Goal: Check status: Check status

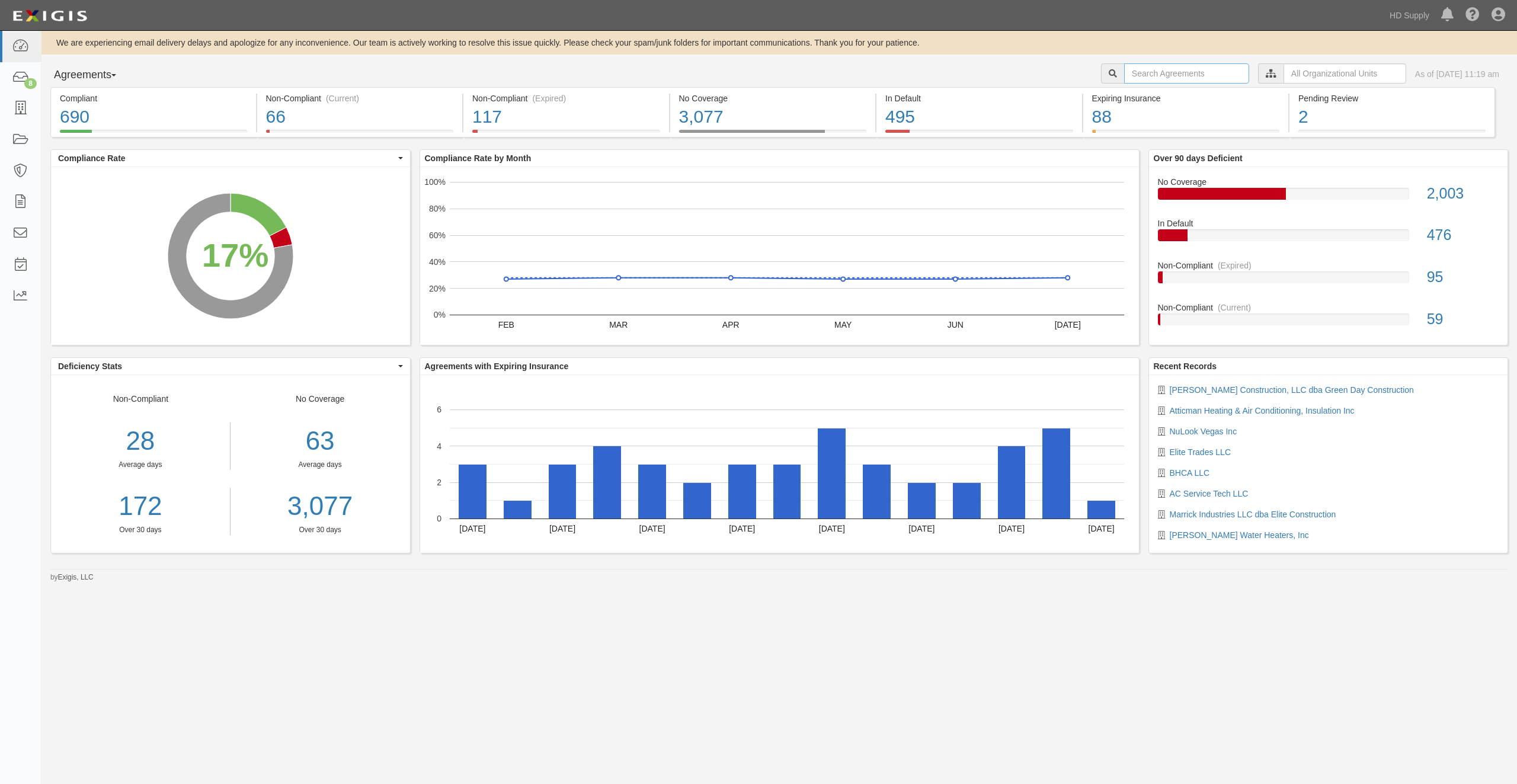
click at [1145, 76] on input "text" at bounding box center [1186, 74] width 125 height 20
type input "M3"
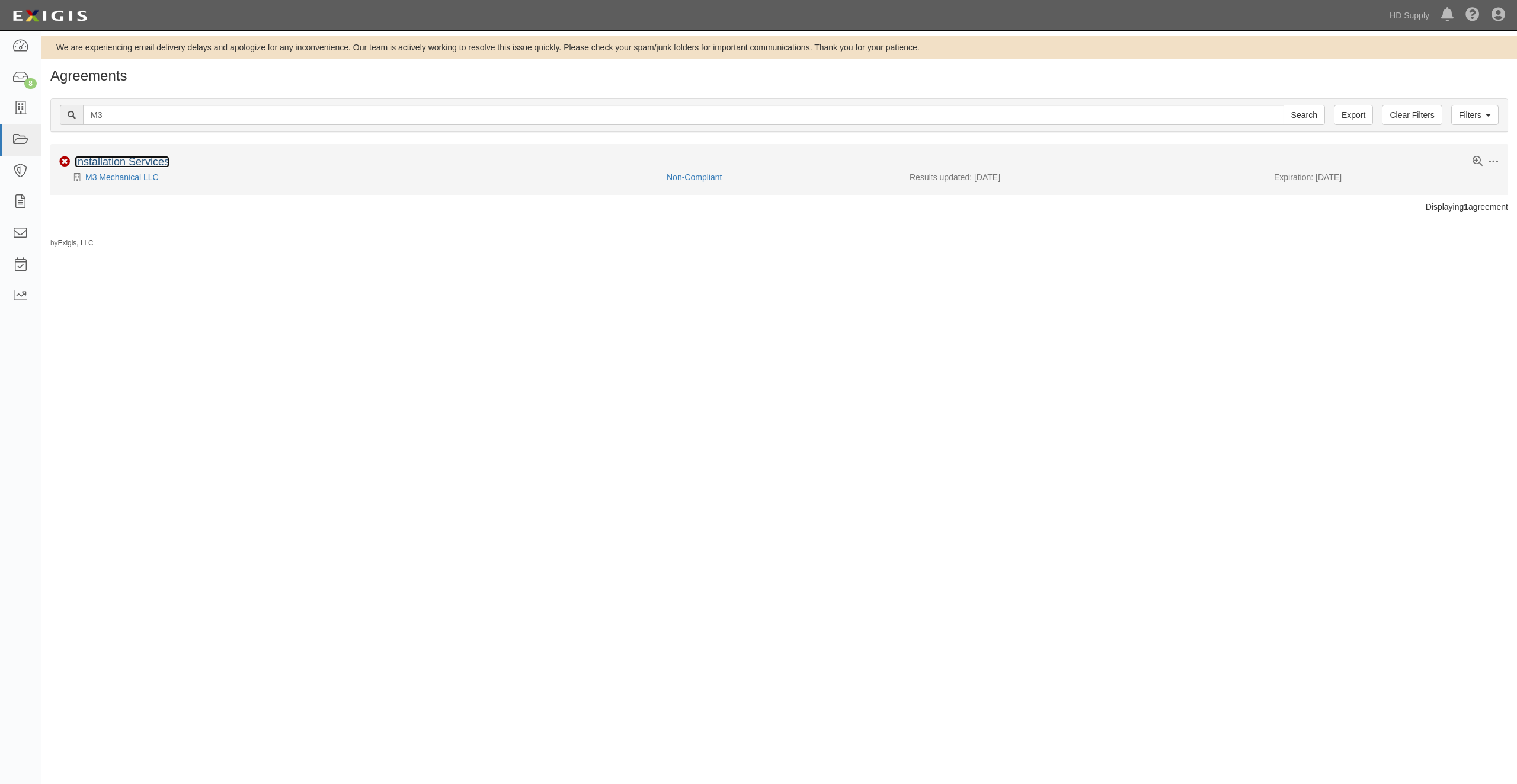
click at [102, 165] on link "Installation Services" at bounding box center [122, 162] width 95 height 12
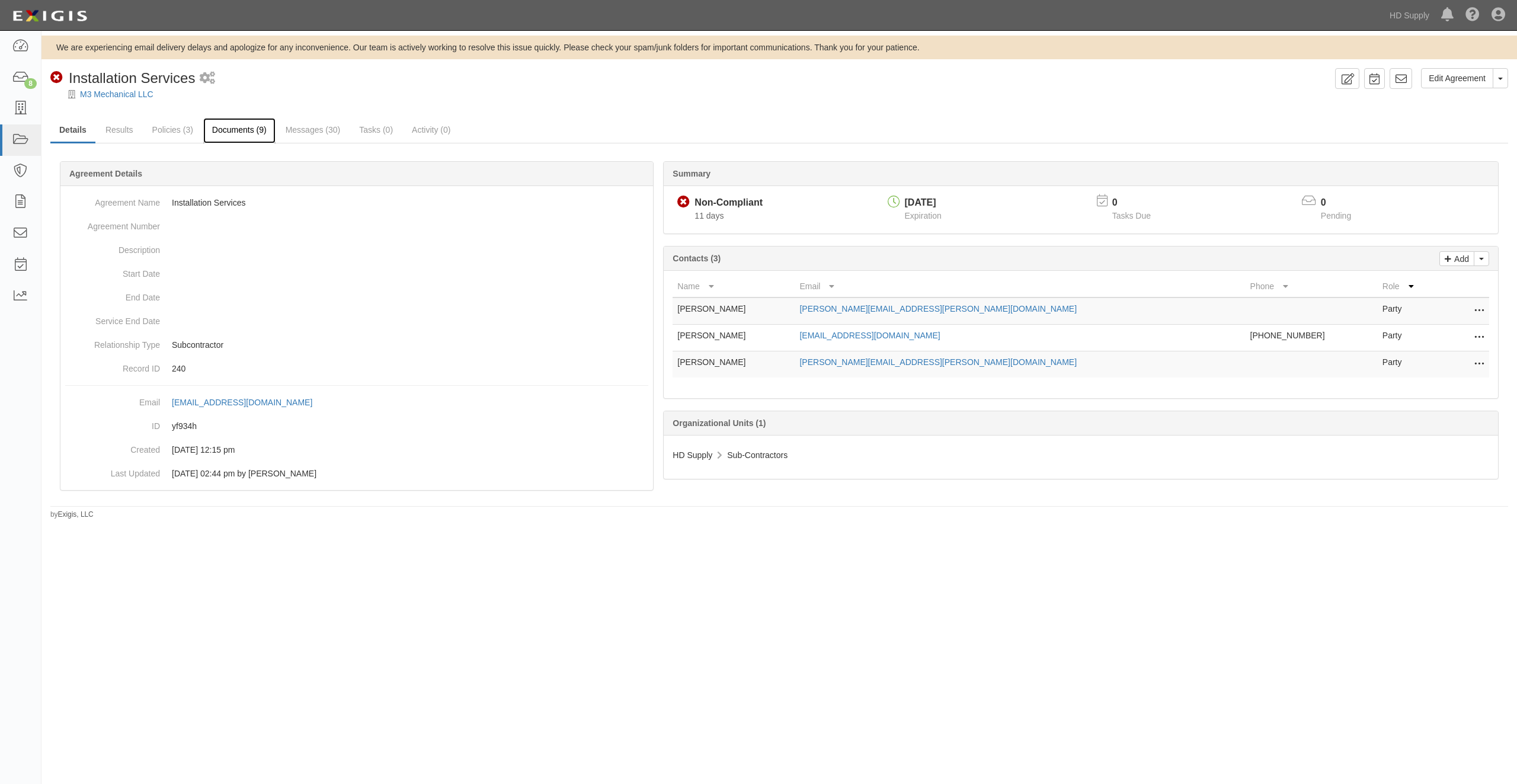
click at [244, 131] on link "Documents (9)" at bounding box center [239, 130] width 72 height 25
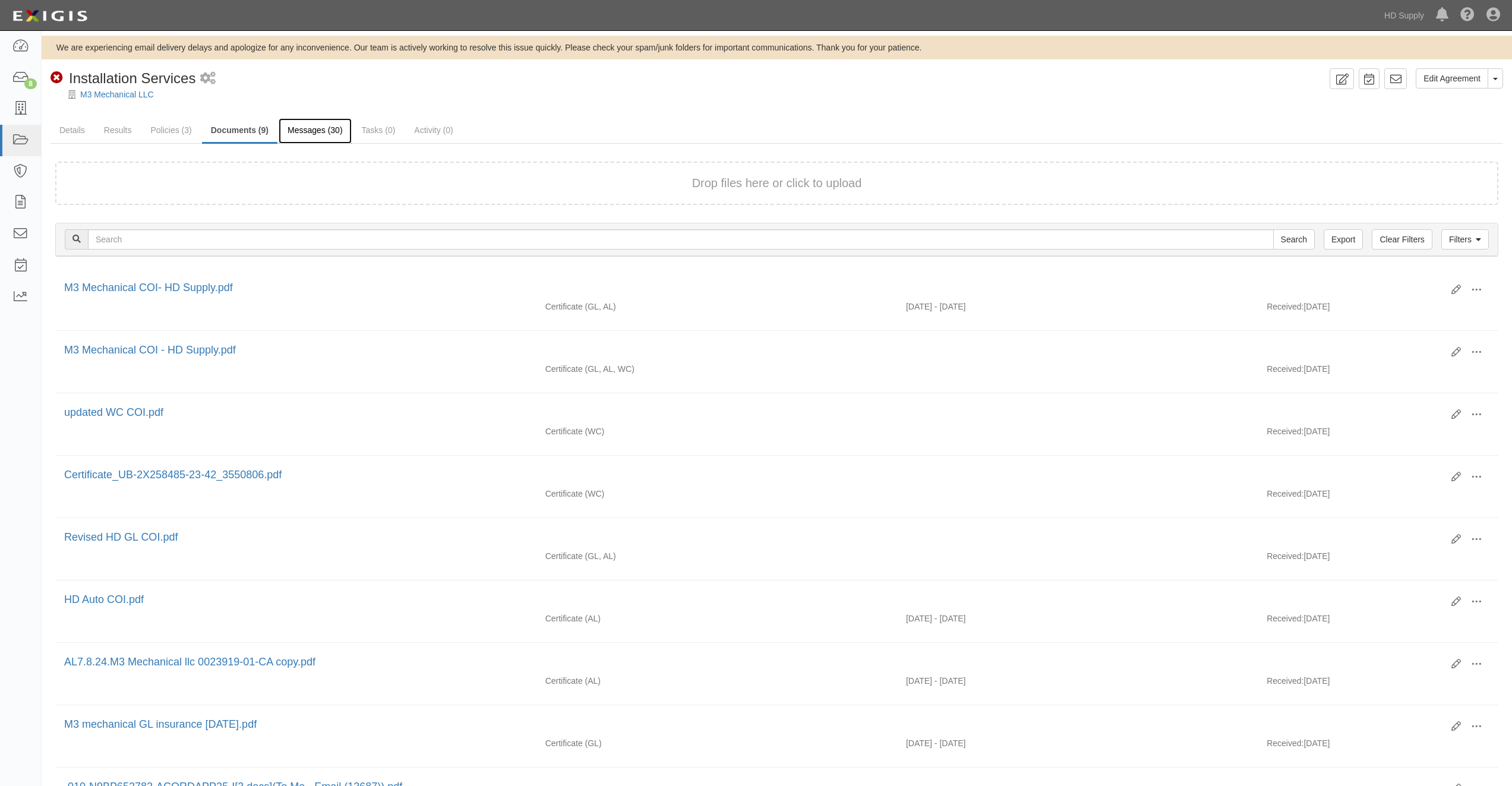
click at [323, 133] on link "Messages (30)" at bounding box center [315, 131] width 73 height 25
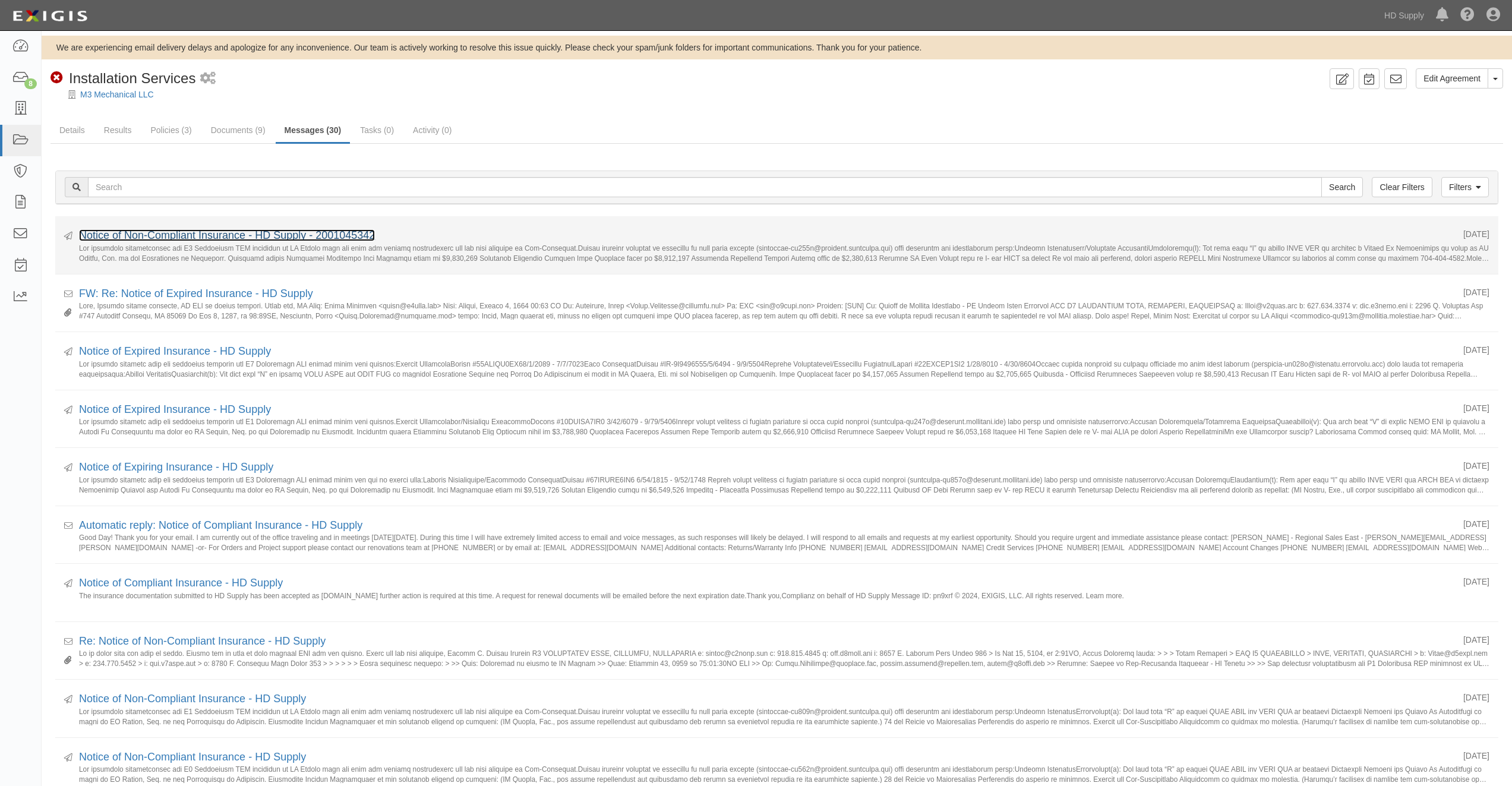
click at [277, 236] on link "Notice of Non-Compliant Insurance - HD Supply - 2001045342" at bounding box center [227, 235] width 296 height 12
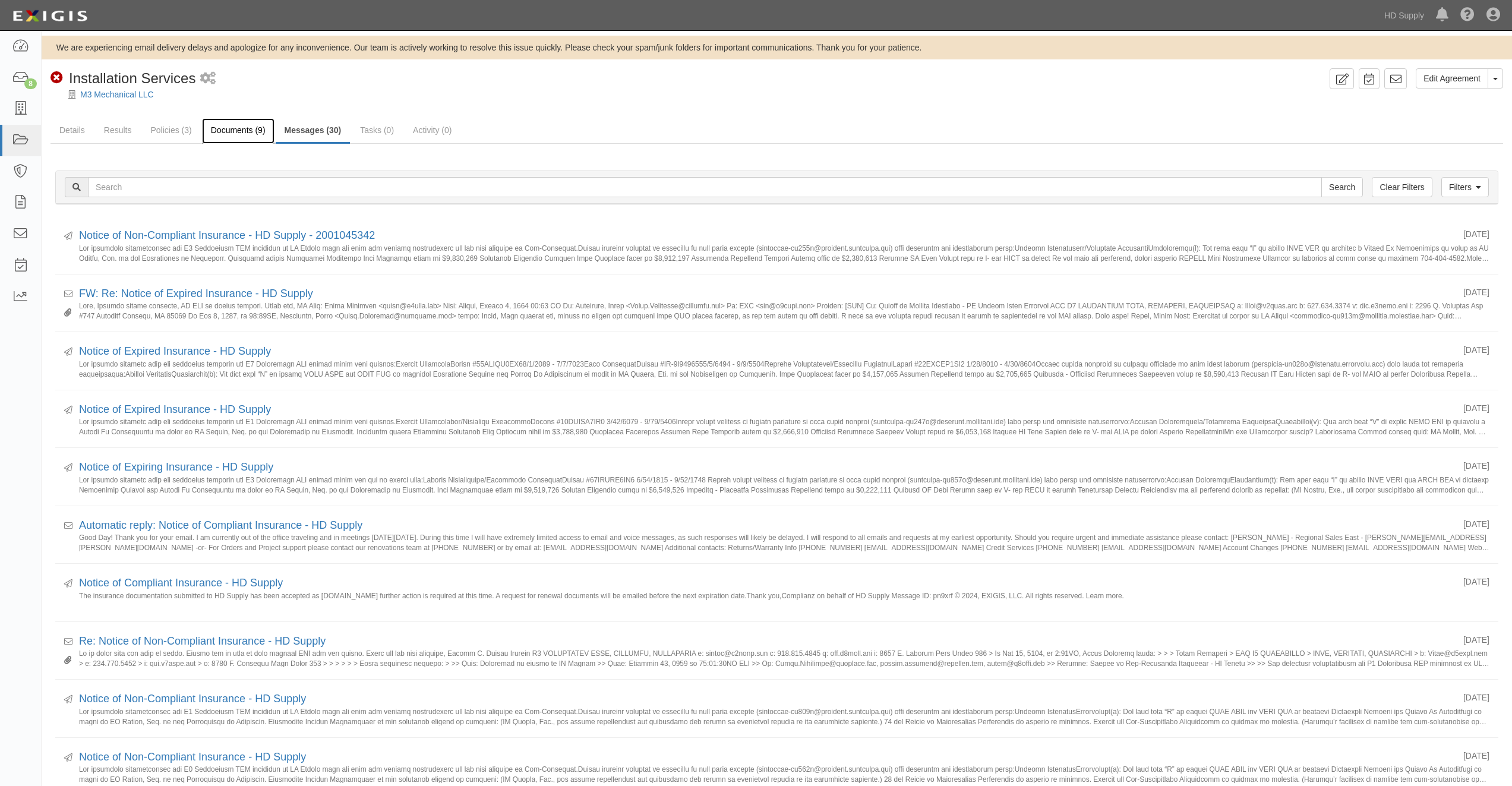
click at [243, 132] on link "Documents (9)" at bounding box center [238, 131] width 72 height 25
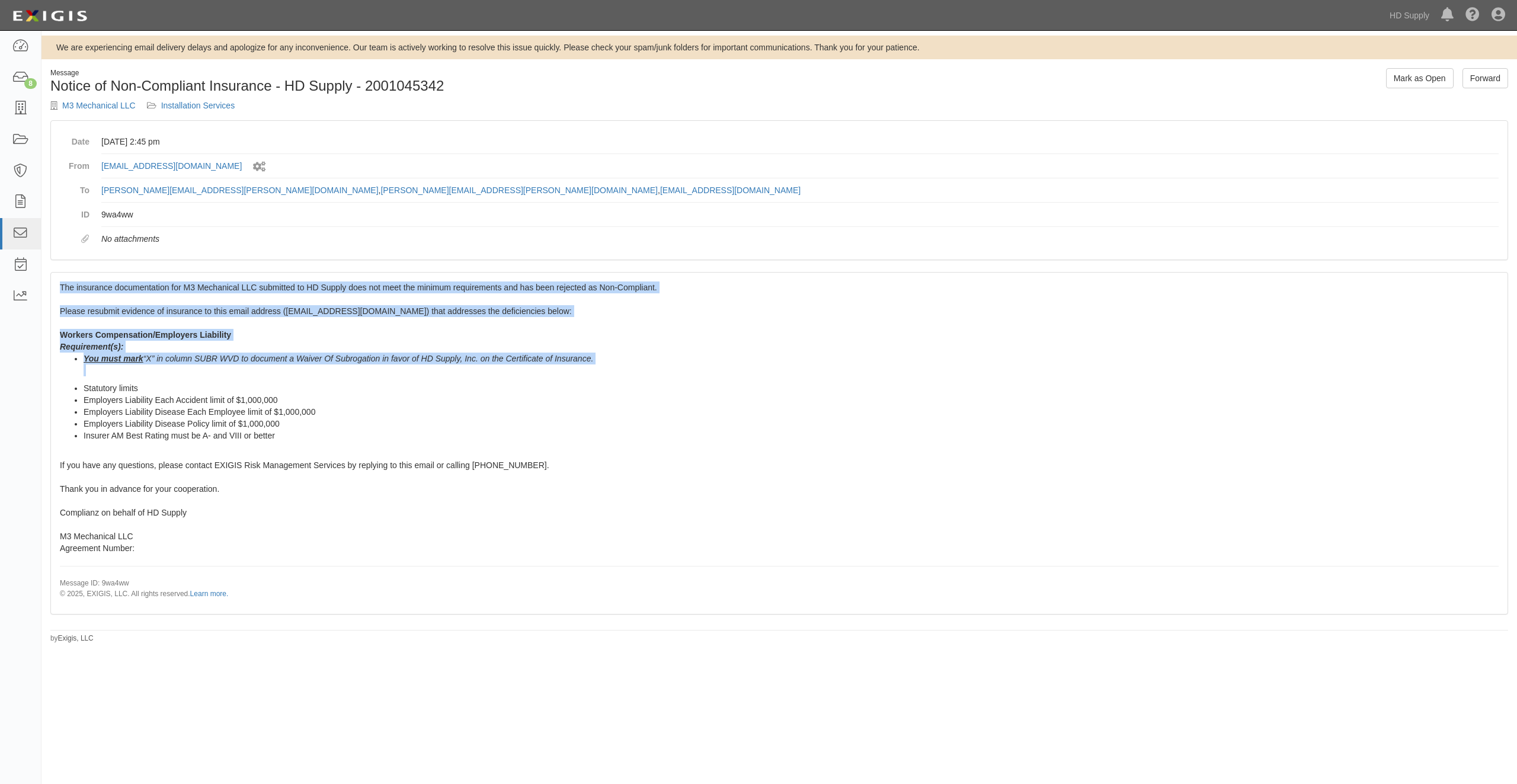
drag, startPoint x: 62, startPoint y: 285, endPoint x: 289, endPoint y: 449, distance: 280.0
click at [289, 449] on div "The insurance documentation for M3 Mechanical LLC submitted to HD Supply does n…" at bounding box center [779, 443] width 1457 height 341
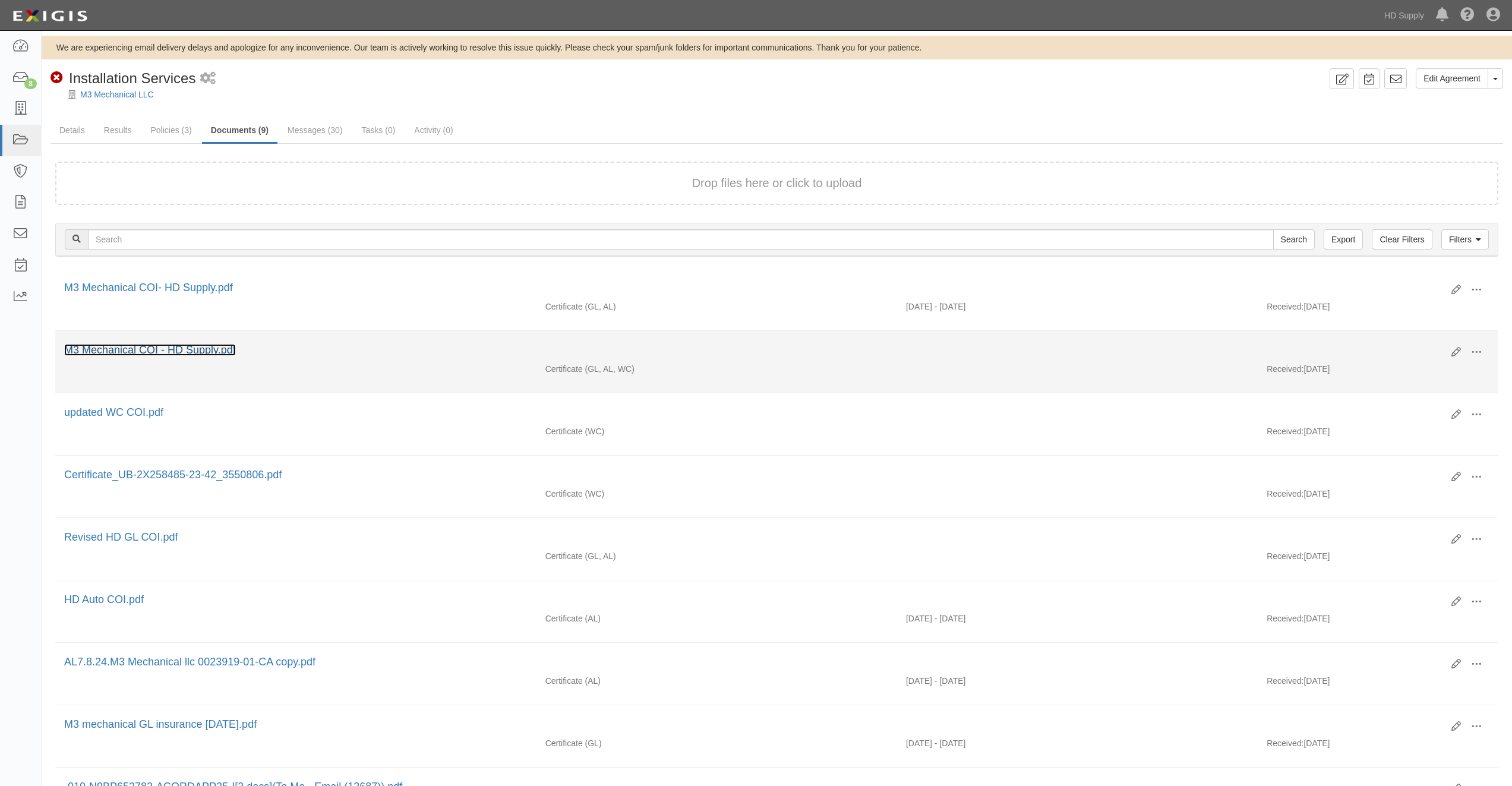
click at [202, 348] on link "M3 Mechanical COI - HD Supply.pdf" at bounding box center [150, 350] width 172 height 12
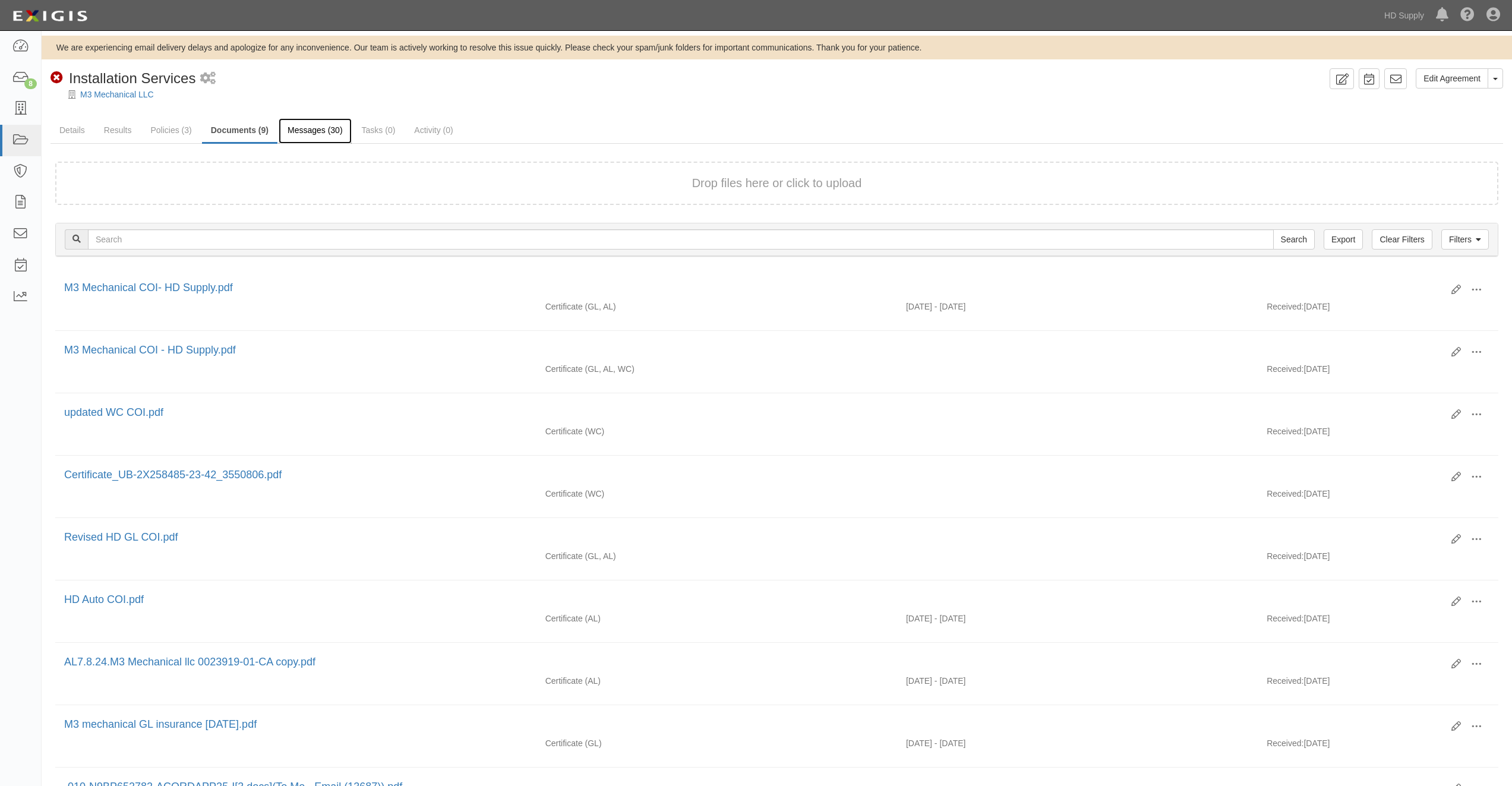
click at [311, 128] on link "Messages (30)" at bounding box center [315, 131] width 73 height 25
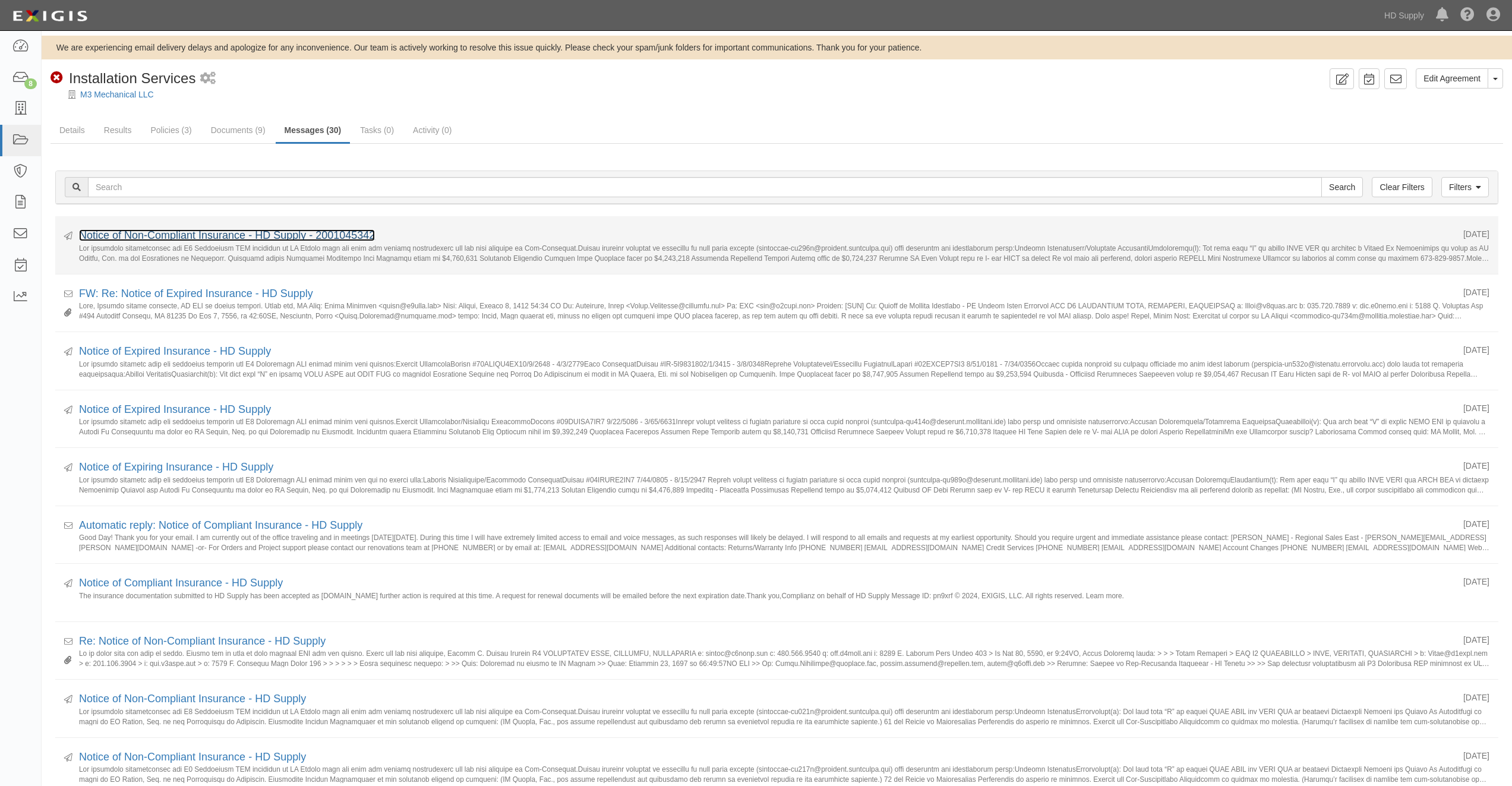
click at [223, 238] on link "Notice of Non-Compliant Insurance - HD Supply - 2001045342" at bounding box center [227, 235] width 296 height 12
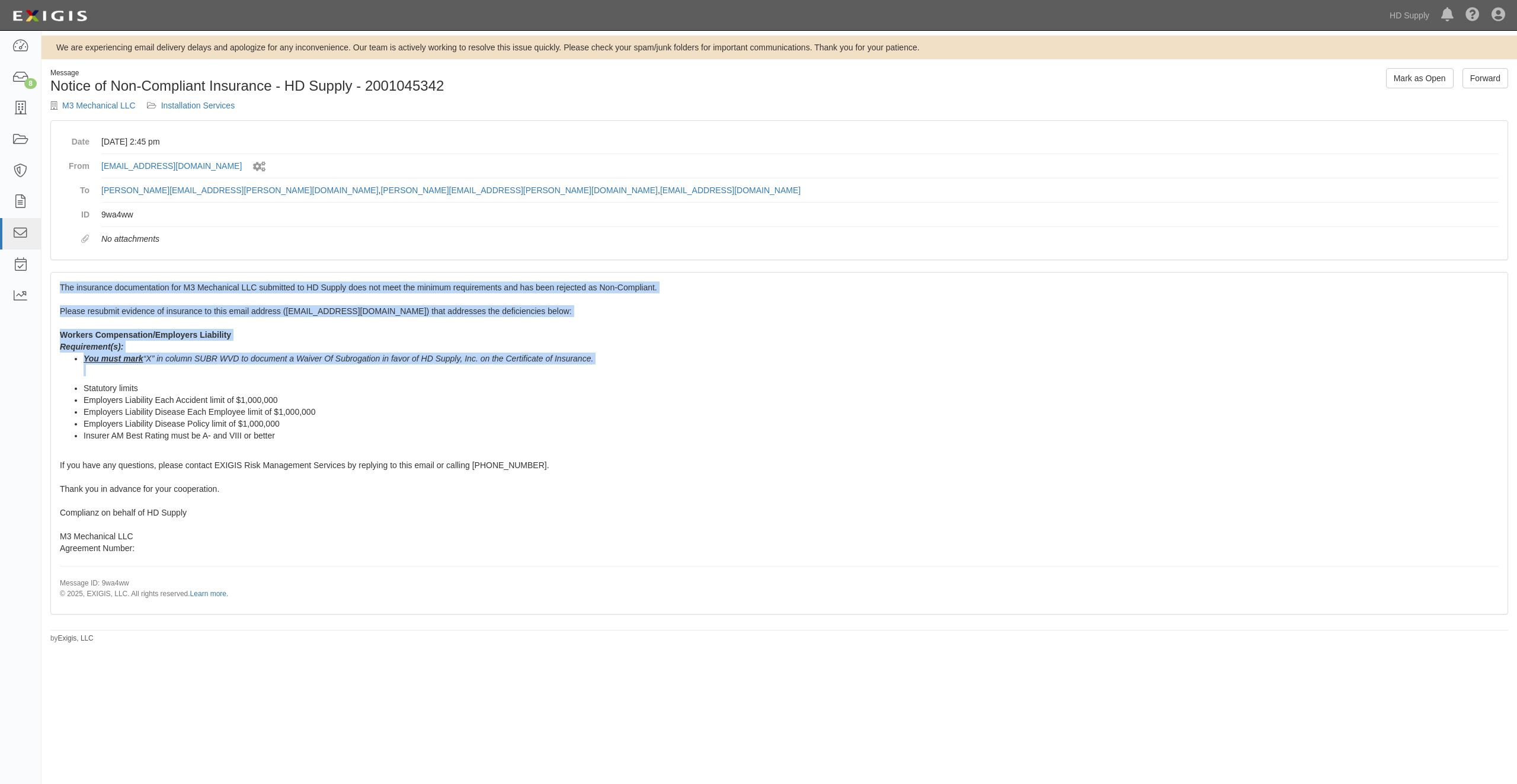
drag, startPoint x: 61, startPoint y: 287, endPoint x: 539, endPoint y: 442, distance: 502.5
click at [539, 442] on div "The insurance documentation for M3 Mechanical LLC submitted to HD Supply does n…" at bounding box center [779, 443] width 1457 height 341
copy span "The insurance documentation for M3 Mechanical LLC submitted to HD Supply does n…"
